Goal: Transaction & Acquisition: Obtain resource

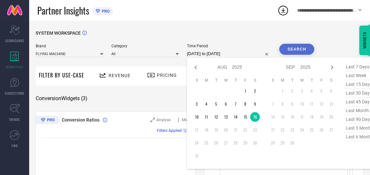
select select "7"
select select "2025"
select select "8"
select select "2025"
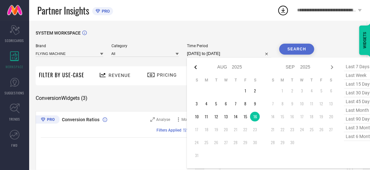
click at [198, 69] on icon at bounding box center [196, 67] width 8 height 8
select select "6"
select select "2025"
select select "7"
select select "2025"
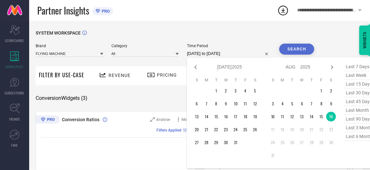
click at [198, 69] on icon at bounding box center [196, 67] width 8 height 8
select select "5"
select select "2025"
select select "6"
select select "2025"
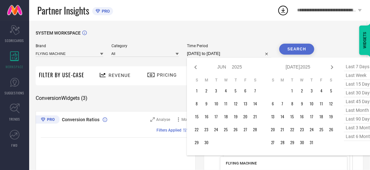
click at [198, 69] on icon at bounding box center [196, 67] width 8 height 8
select select "4"
select select "2025"
select select "5"
select select "2025"
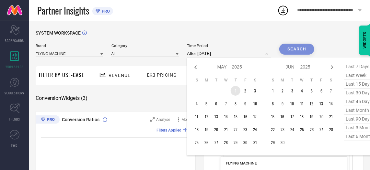
click at [234, 92] on td "1" at bounding box center [236, 91] width 10 height 10
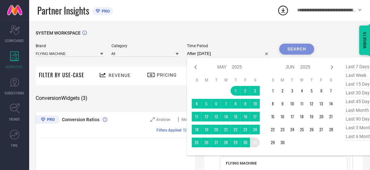
type input "[DATE] to [DATE]"
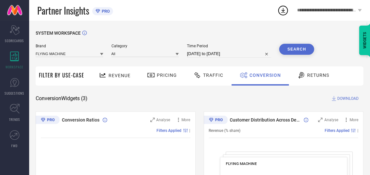
click at [296, 49] on button "Search" at bounding box center [296, 49] width 35 height 11
click at [347, 97] on span "DOWNLOAD" at bounding box center [347, 98] width 21 height 6
click at [286, 9] on icon at bounding box center [283, 11] width 12 height 12
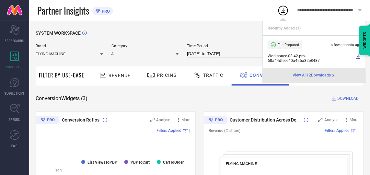
click at [357, 56] on icon at bounding box center [358, 56] width 4 height 5
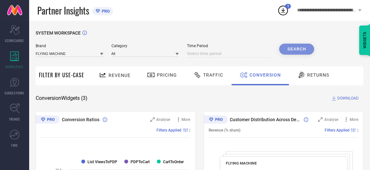
click at [250, 51] on input at bounding box center [229, 54] width 84 height 8
select select "7"
select select "2025"
select select "8"
select select "2025"
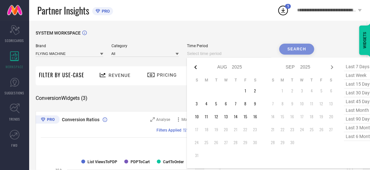
click at [195, 66] on icon at bounding box center [196, 67] width 8 height 8
select select "6"
select select "2025"
select select "7"
select select "2025"
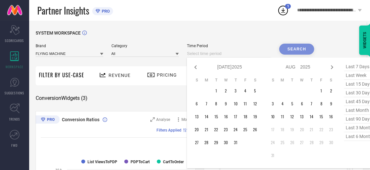
click at [195, 66] on icon at bounding box center [196, 67] width 8 height 8
select select "5"
select select "2025"
select select "6"
select select "2025"
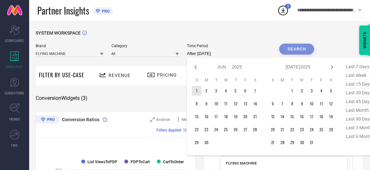
click at [194, 90] on td "1" at bounding box center [197, 91] width 10 height 10
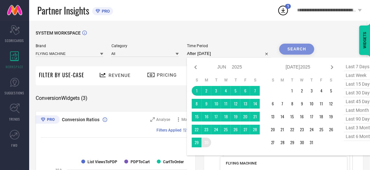
type input "[DATE] to [DATE]"
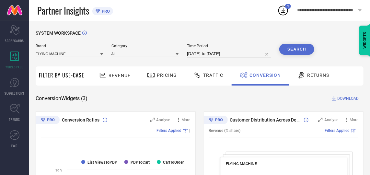
click at [293, 47] on button "Search" at bounding box center [296, 49] width 35 height 11
click at [344, 98] on span "DOWNLOAD" at bounding box center [347, 98] width 21 height 6
click at [286, 8] on div "2" at bounding box center [288, 6] width 6 height 5
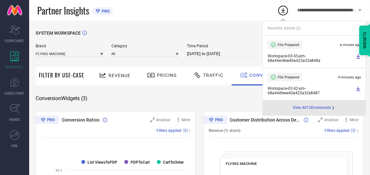
click at [359, 57] on icon at bounding box center [358, 56] width 5 height 5
click at [238, 53] on input "[DATE] to [DATE]" at bounding box center [229, 54] width 84 height 8
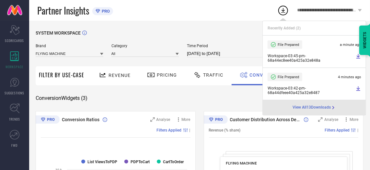
select select "5"
select select "2025"
select select "6"
select select "2025"
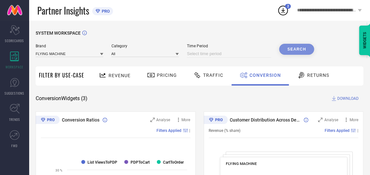
select select "7"
select select "2025"
select select "8"
select select "2025"
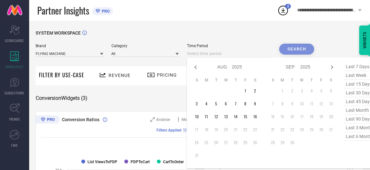
click at [251, 56] on input at bounding box center [229, 54] width 84 height 8
click at [196, 69] on icon at bounding box center [195, 67] width 2 height 4
select select "6"
select select "2025"
select select "7"
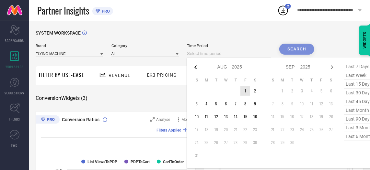
select select "2025"
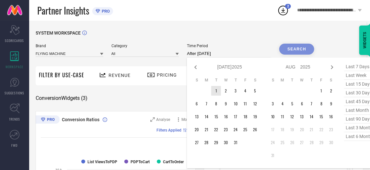
click at [216, 91] on td "1" at bounding box center [216, 91] width 10 height 10
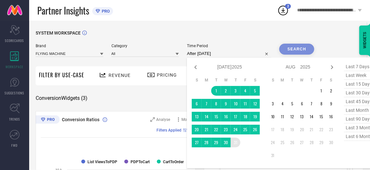
type input "[DATE] to [DATE]"
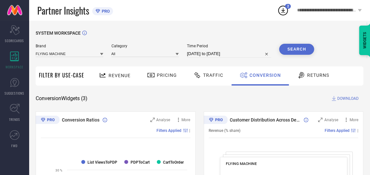
click at [296, 44] on button "Search" at bounding box center [296, 49] width 35 height 11
click at [343, 99] on span "DOWNLOAD" at bounding box center [347, 98] width 21 height 6
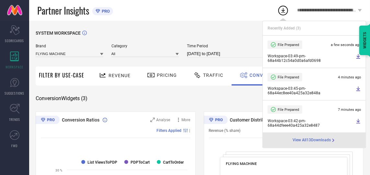
select select "6"
select select "2025"
select select "7"
select select "2025"
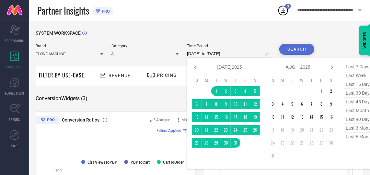
click at [246, 56] on input "[DATE] to [DATE]" at bounding box center [229, 54] width 84 height 8
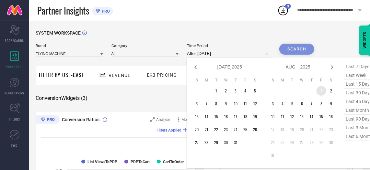
click at [321, 90] on td "1" at bounding box center [321, 91] width 10 height 10
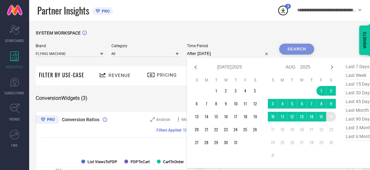
type input "[DATE] to [DATE]"
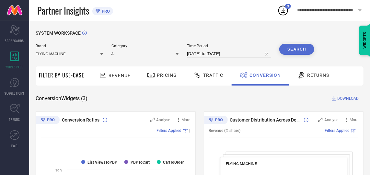
click at [296, 50] on button "Search" at bounding box center [296, 49] width 35 height 11
click at [349, 97] on span "DOWNLOAD" at bounding box center [347, 98] width 21 height 6
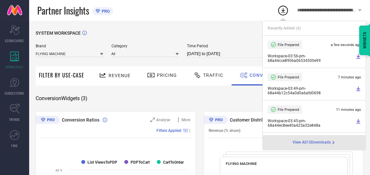
select select "7"
select select "2025"
select select "8"
select select "2025"
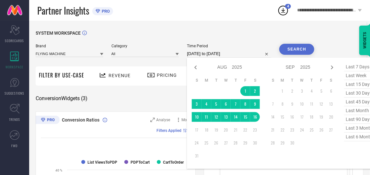
click at [231, 55] on input "[DATE] to [DATE]" at bounding box center [229, 54] width 84 height 8
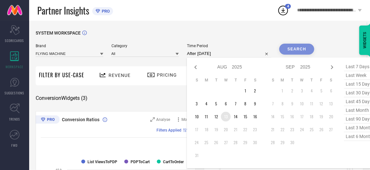
click at [228, 115] on td "13" at bounding box center [226, 117] width 10 height 10
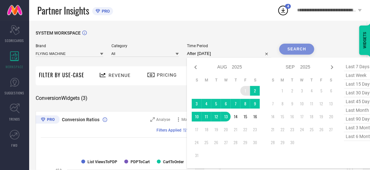
type input "[DATE] to [DATE]"
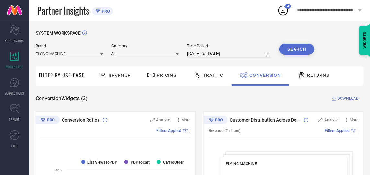
click at [288, 49] on button "Search" at bounding box center [296, 49] width 35 height 11
click at [341, 100] on span "DOWNLOAD" at bounding box center [347, 98] width 21 height 6
click at [282, 13] on icon at bounding box center [283, 11] width 12 height 12
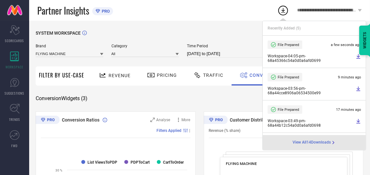
click at [356, 56] on icon at bounding box center [358, 56] width 5 height 5
